Goal: Task Accomplishment & Management: Manage account settings

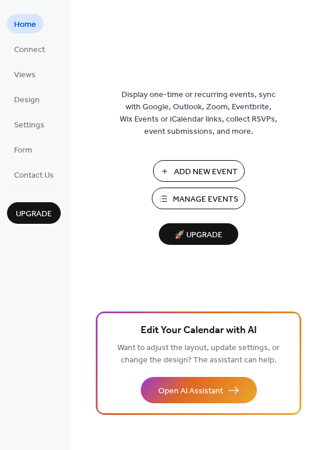
click at [181, 172] on span "Add New Event" at bounding box center [206, 172] width 64 height 12
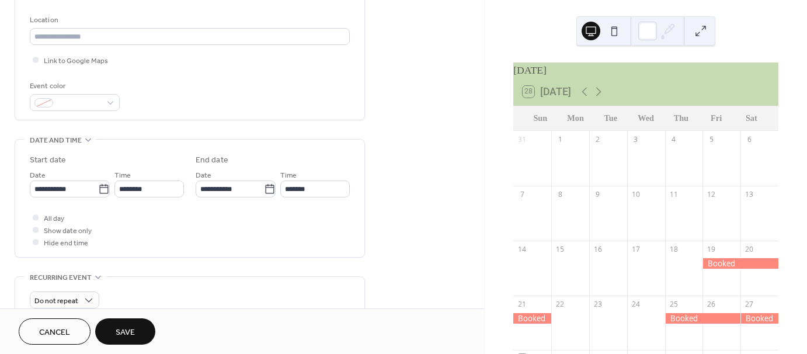
scroll to position [292, 0]
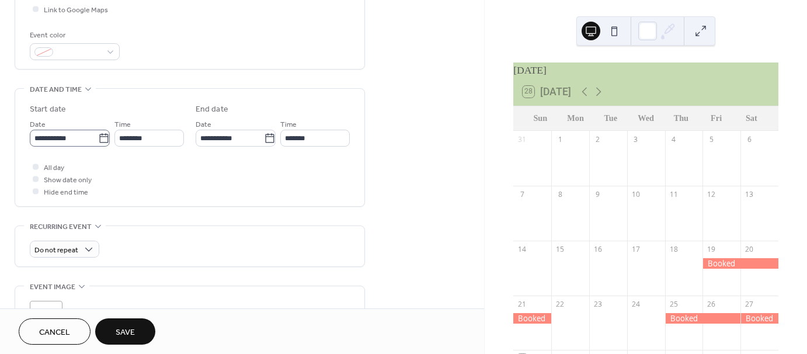
type input "******"
click at [100, 138] on icon at bounding box center [104, 139] width 12 height 12
click at [98, 138] on input "**********" at bounding box center [64, 138] width 68 height 17
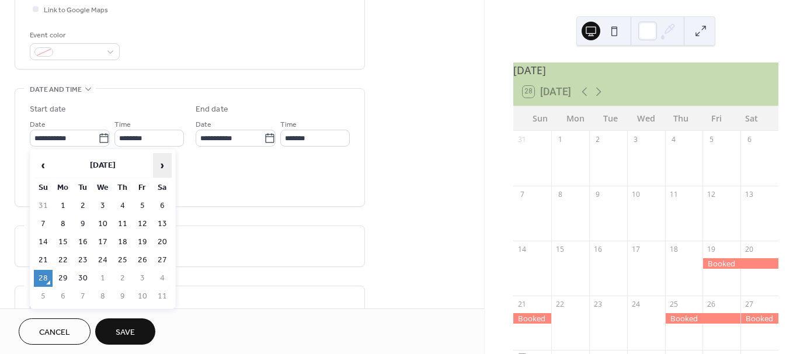
click at [164, 165] on span "›" at bounding box center [163, 165] width 18 height 23
click at [59, 259] on td "22" at bounding box center [63, 260] width 19 height 17
type input "**********"
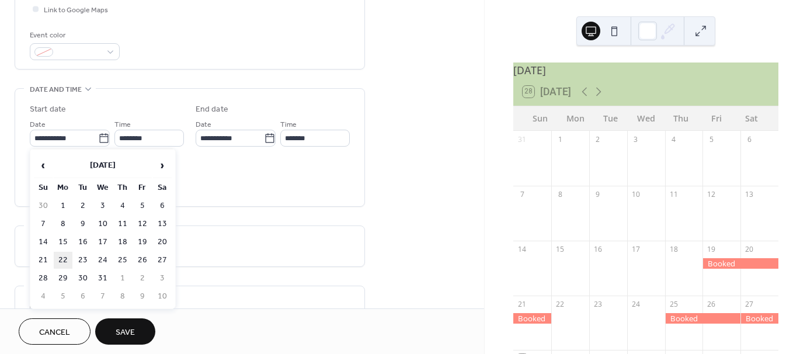
type input "**********"
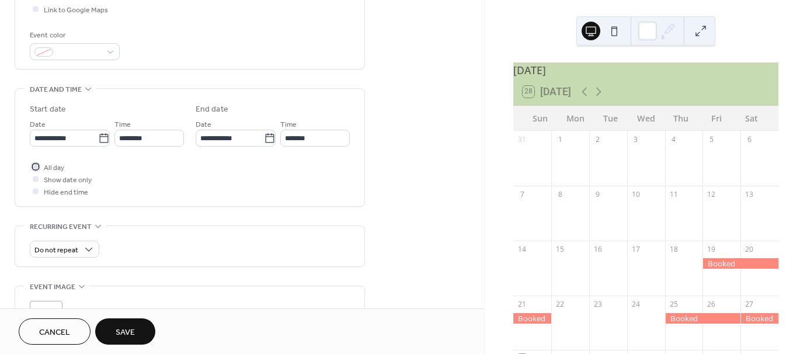
click at [34, 166] on div at bounding box center [36, 167] width 6 height 6
click at [119, 335] on span "Save" at bounding box center [125, 333] width 19 height 12
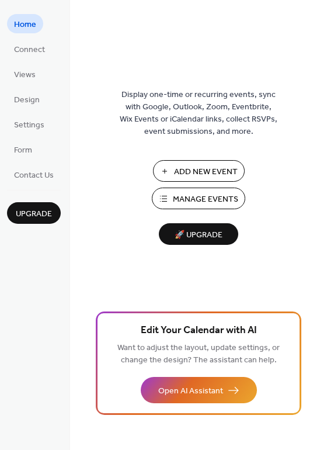
click at [185, 200] on span "Manage Events" at bounding box center [205, 199] width 65 height 12
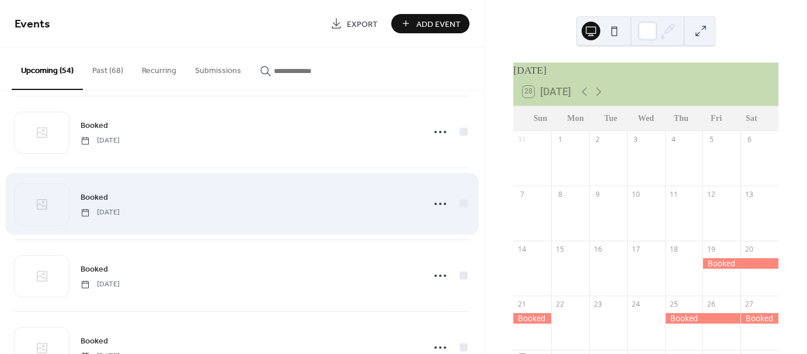
scroll to position [2885, 0]
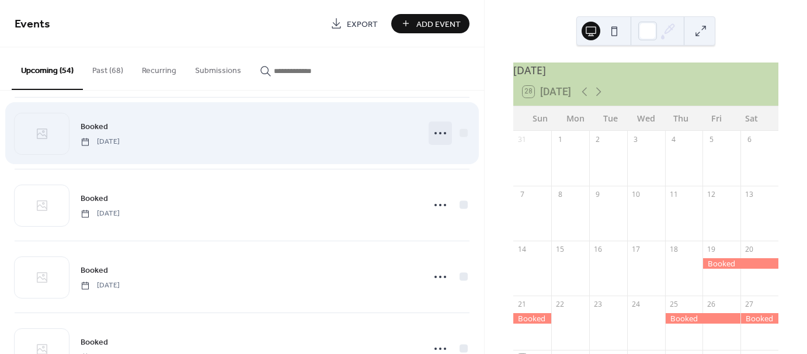
click at [436, 126] on icon at bounding box center [440, 133] width 19 height 19
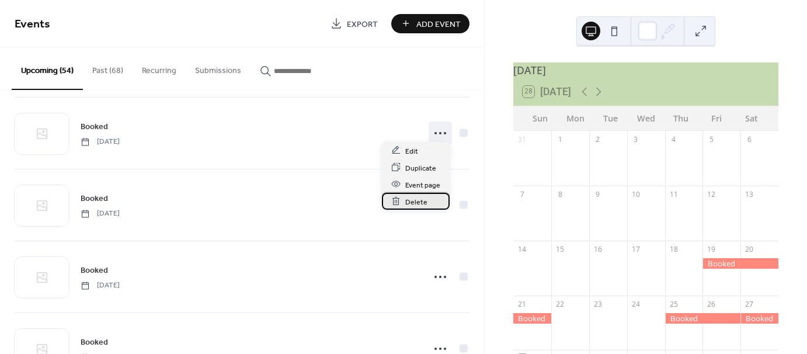
click at [414, 203] on span "Delete" at bounding box center [416, 202] width 22 height 12
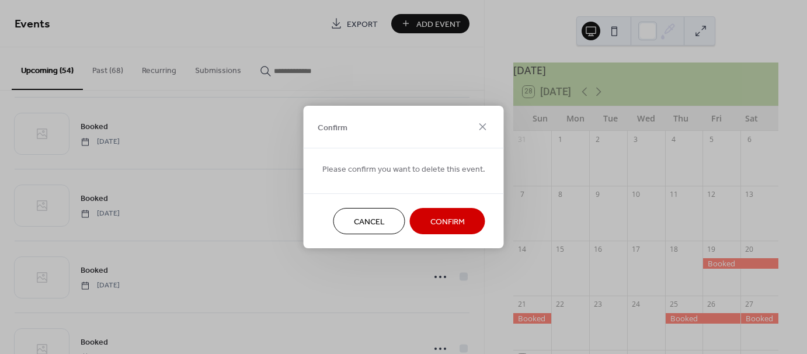
click at [446, 220] on span "Confirm" at bounding box center [448, 222] width 34 height 12
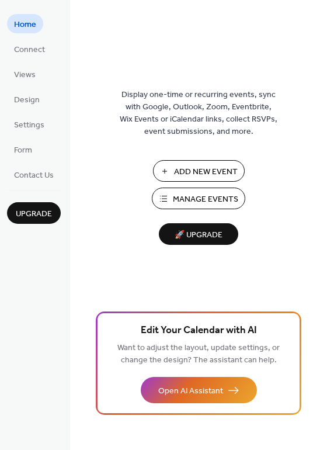
click at [183, 197] on span "Manage Events" at bounding box center [205, 199] width 65 height 12
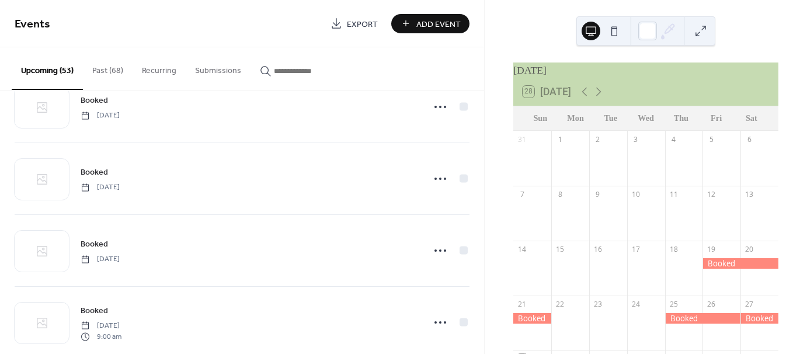
scroll to position [3416, 0]
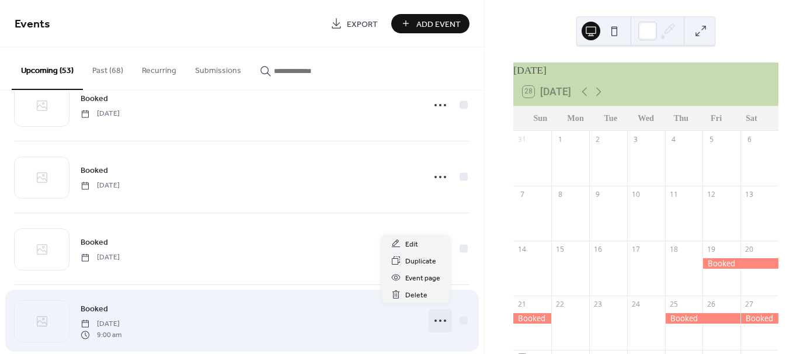
click at [435, 320] on circle at bounding box center [436, 321] width 2 height 2
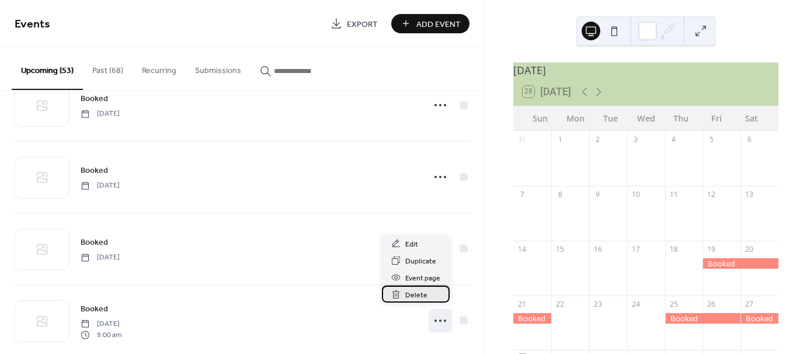
click at [409, 293] on span "Delete" at bounding box center [416, 295] width 22 height 12
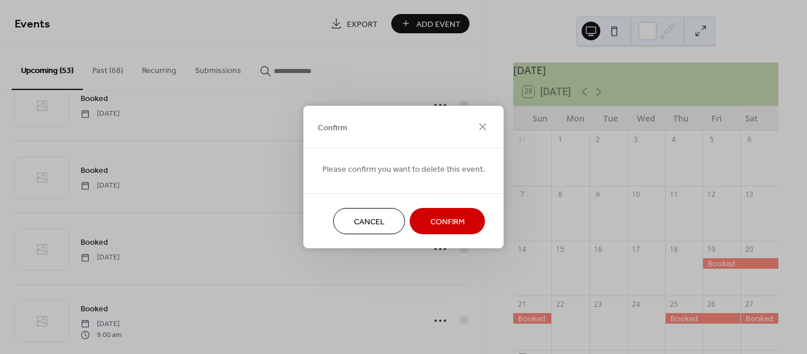
click at [441, 221] on span "Confirm" at bounding box center [448, 222] width 34 height 12
